Goal: Information Seeking & Learning: Find specific fact

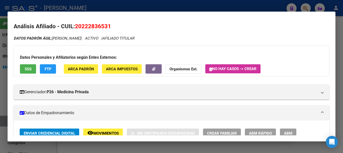
click at [93, 23] on span "20222836531" at bounding box center [93, 26] width 36 height 7
copy span "20222836531"
click at [179, 10] on div at bounding box center [171, 76] width 343 height 153
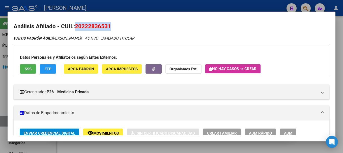
click at [179, 10] on div at bounding box center [171, 76] width 343 height 153
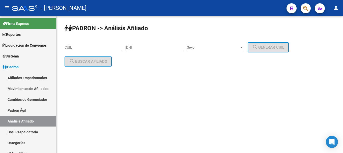
click at [310, 11] on div at bounding box center [304, 8] width 14 height 10
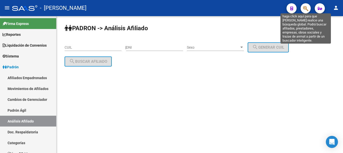
click at [307, 9] on icon "button" at bounding box center [305, 9] width 5 height 6
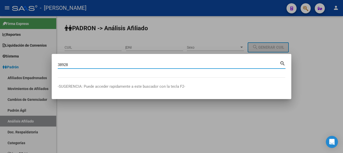
click at [173, 66] on input "38928" at bounding box center [169, 65] width 222 height 5
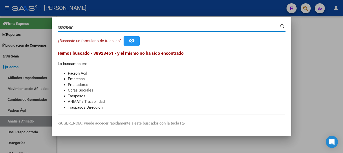
type input "38928461"
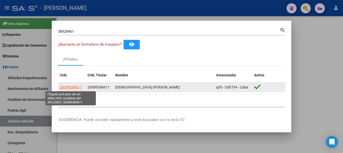
click at [63, 86] on span "20389284611" at bounding box center [71, 87] width 22 height 4
type textarea "20389284611"
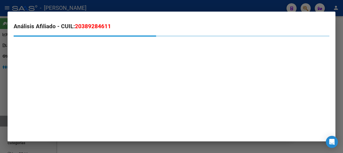
click at [91, 26] on span "20389284611" at bounding box center [93, 26] width 36 height 7
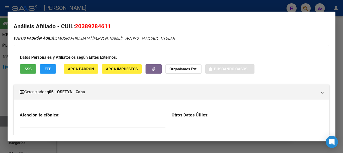
copy h2 "Análisis Afiliado - CUIL: 20389284611"
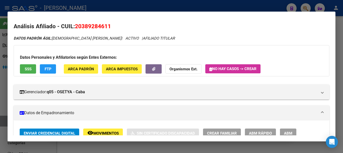
click at [144, 49] on div "Datos Personales y Afiliatorios según Entes Externos: SSS FTP ARCA Padrón ARCA …" at bounding box center [172, 60] width 316 height 31
click at [124, 4] on div at bounding box center [171, 76] width 343 height 153
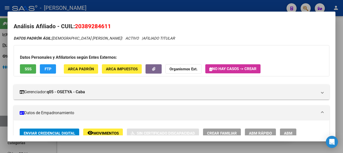
click at [124, 4] on div at bounding box center [171, 76] width 343 height 153
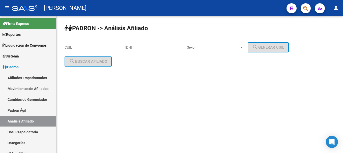
click at [303, 10] on button "button" at bounding box center [306, 8] width 10 height 10
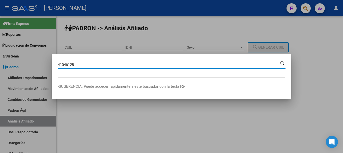
type input "41046128"
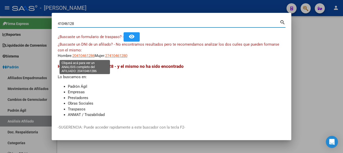
click at [81, 56] on span "20410461286" at bounding box center [83, 55] width 22 height 5
type textarea "20410461286"
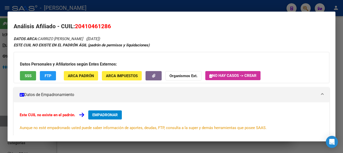
drag, startPoint x: 77, startPoint y: 26, endPoint x: 100, endPoint y: 26, distance: 22.5
click at [100, 26] on span "20410461286" at bounding box center [93, 26] width 36 height 7
drag, startPoint x: 100, startPoint y: 26, endPoint x: 91, endPoint y: 26, distance: 8.6
click at [100, 26] on span "20410461286" at bounding box center [93, 26] width 36 height 7
drag, startPoint x: 77, startPoint y: 24, endPoint x: 112, endPoint y: 28, distance: 35.0
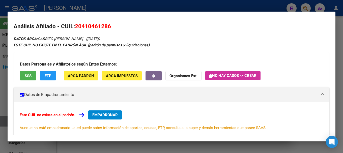
click at [112, 28] on h2 "Análisis Afiliado - CUIL: 20410461286" at bounding box center [172, 26] width 316 height 9
copy span "20410461286"
click at [154, 9] on div at bounding box center [171, 76] width 343 height 153
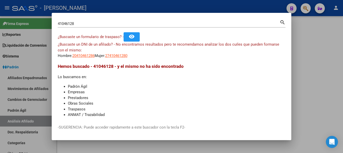
click at [154, 9] on div at bounding box center [171, 76] width 343 height 153
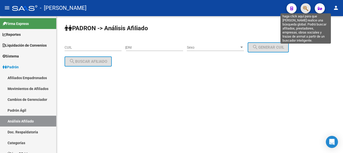
click at [305, 8] on icon "button" at bounding box center [305, 9] width 5 height 6
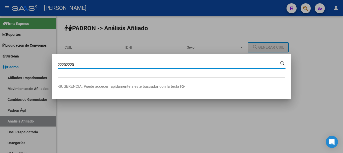
type input "22202220"
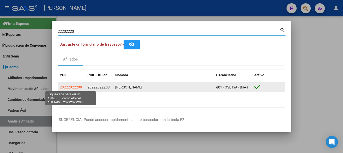
click at [80, 87] on span "20222022208" at bounding box center [71, 87] width 22 height 4
type textarea "20222022208"
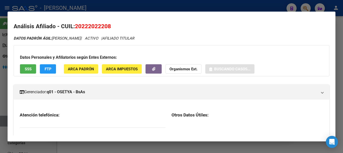
click at [103, 26] on span "20222022208" at bounding box center [93, 26] width 36 height 7
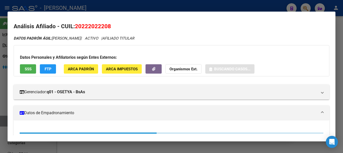
click at [103, 26] on span "20222022208" at bounding box center [93, 26] width 36 height 7
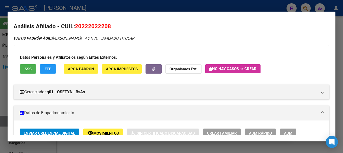
copy span "20222022208"
click at [131, 10] on div at bounding box center [171, 76] width 343 height 153
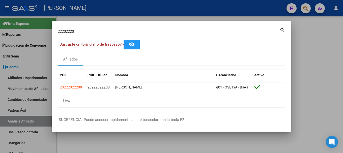
click at [133, 9] on div at bounding box center [171, 76] width 343 height 153
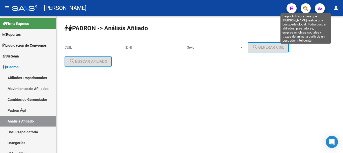
click at [307, 7] on icon "button" at bounding box center [305, 9] width 5 height 6
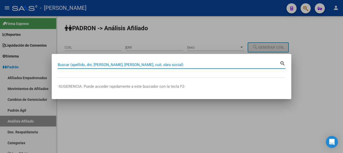
click at [289, 20] on div at bounding box center [171, 76] width 343 height 153
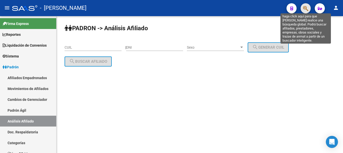
click at [304, 10] on icon "button" at bounding box center [305, 9] width 5 height 6
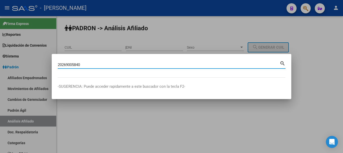
type input "20269005840"
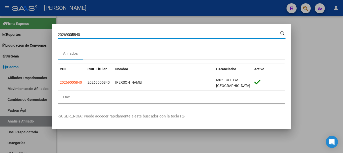
click at [220, 16] on div at bounding box center [171, 76] width 343 height 153
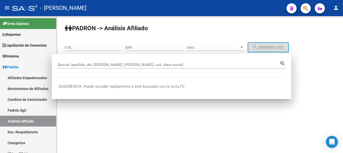
click at [220, 16] on mat-toolbar "menu - osetya person" at bounding box center [171, 8] width 343 height 16
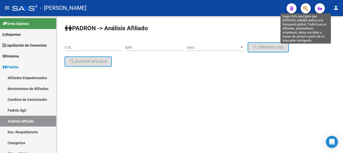
click at [304, 10] on icon "button" at bounding box center [305, 9] width 5 height 6
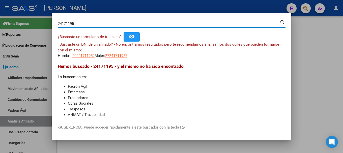
click at [66, 23] on input "24171195" at bounding box center [169, 23] width 222 height 5
type input "24161195"
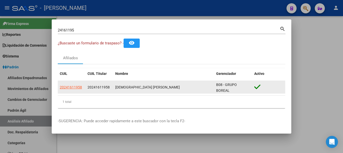
click at [69, 84] on datatable-body-cell "20241611958" at bounding box center [72, 87] width 28 height 12
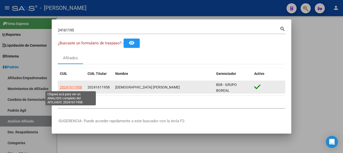
click at [72, 86] on span "20241611958" at bounding box center [71, 87] width 22 height 4
type textarea "20241611958"
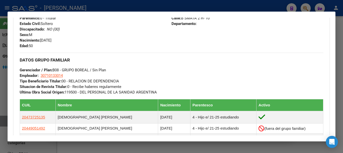
scroll to position [241, 0]
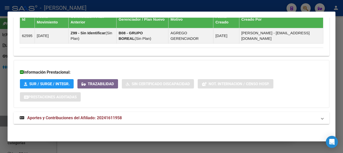
click at [176, 118] on mat-panel-title "Aportes y Contribuciones del Afiliado: 20241611958" at bounding box center [169, 118] width 298 height 6
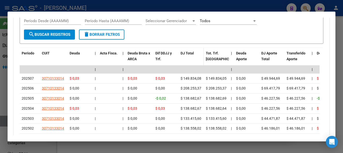
scroll to position [534, 0]
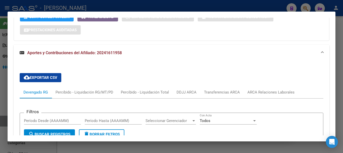
click at [216, 50] on mat-panel-title "Aportes y Contribuciones del Afiliado: 20241611958" at bounding box center [169, 53] width 298 height 6
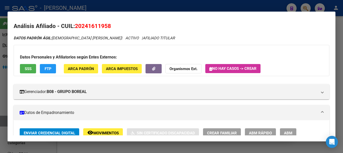
scroll to position [0, 0]
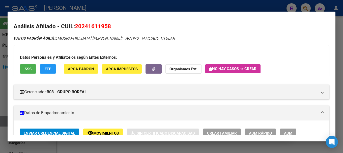
click at [101, 26] on span "20241611958" at bounding box center [93, 26] width 36 height 7
copy span "20241611958"
click at [154, 6] on div at bounding box center [171, 76] width 343 height 153
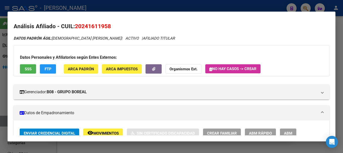
click at [154, 6] on div at bounding box center [171, 76] width 343 height 153
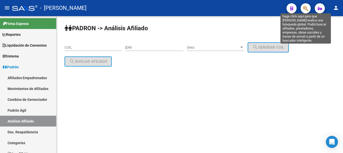
click at [305, 7] on icon "button" at bounding box center [305, 9] width 5 height 6
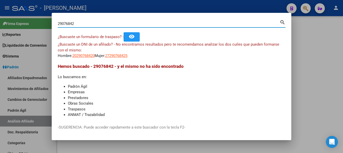
click at [68, 23] on input "29076842" at bounding box center [169, 23] width 222 height 5
type input "29079842"
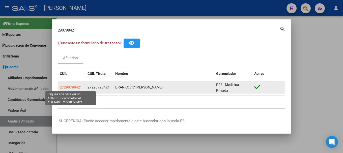
click at [71, 87] on span "27290798421" at bounding box center [71, 87] width 22 height 4
type textarea "27290798421"
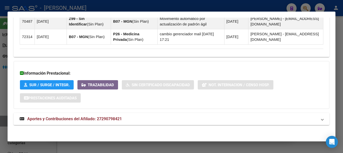
scroll to position [342, 0]
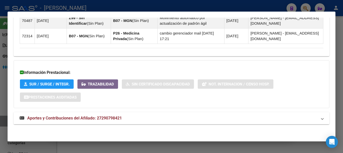
click at [146, 121] on mat-panel-title "Aportes y Contribuciones del Afiliado: 27290798421" at bounding box center [169, 118] width 298 height 6
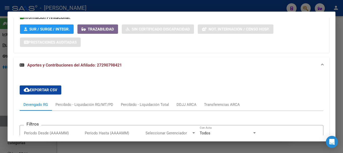
click at [177, 66] on mat-panel-title "Aportes y Contribuciones del Afiliado: 27290798421" at bounding box center [169, 65] width 298 height 6
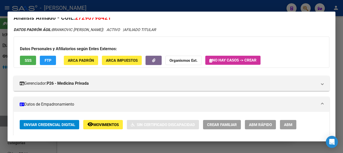
scroll to position [0, 0]
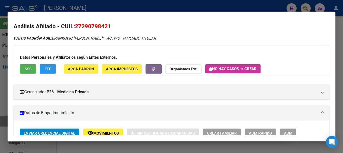
click at [163, 6] on div at bounding box center [171, 76] width 343 height 153
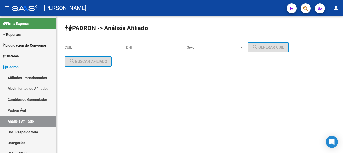
click at [163, 6] on div "- [PERSON_NAME]" at bounding box center [147, 8] width 270 height 11
